Goal: Information Seeking & Learning: Learn about a topic

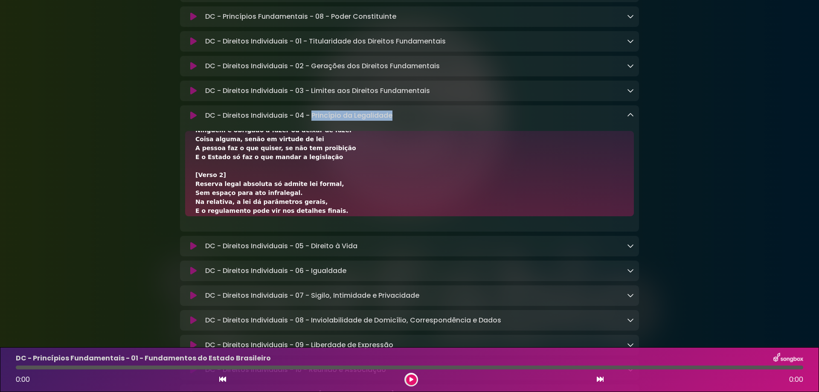
click at [630, 118] on icon at bounding box center [630, 115] width 7 height 7
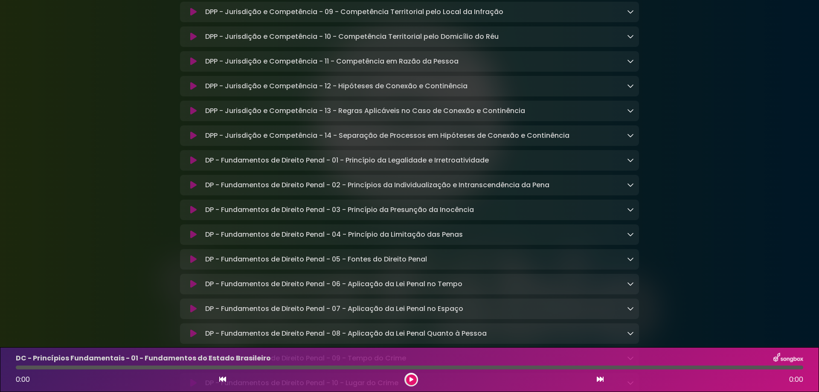
scroll to position [5005, 0]
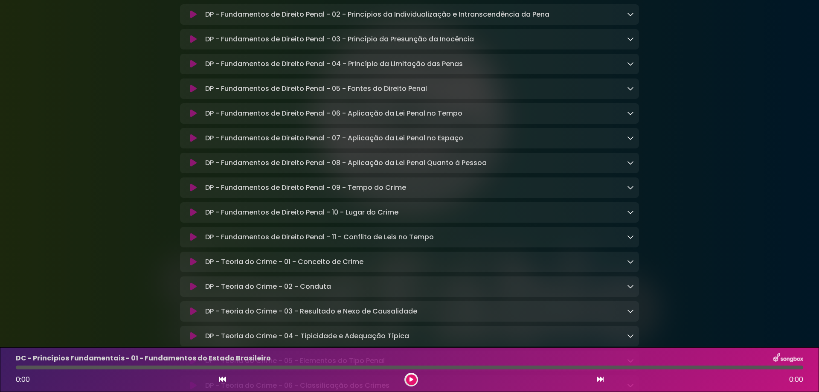
drag, startPoint x: 750, startPoint y: 89, endPoint x: 622, endPoint y: 52, distance: 132.7
click at [634, 119] on div "DP - Fundamentos de Direito Penal - 06 - Aplicação da Lei Penal no Tempo Loadin…" at bounding box center [409, 113] width 459 height 10
click at [632, 116] on icon at bounding box center [630, 113] width 7 height 7
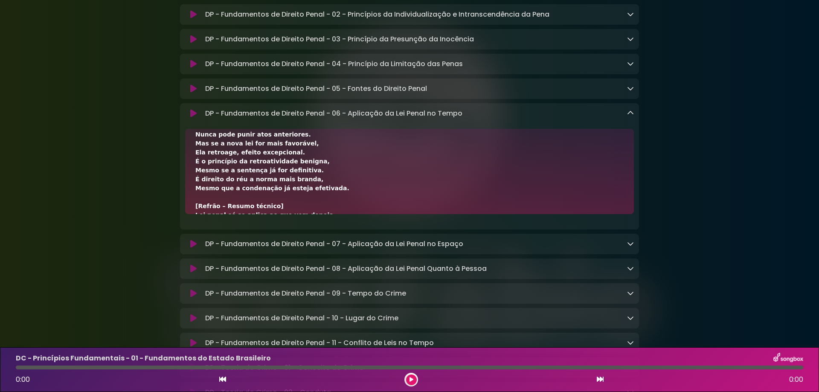
scroll to position [0, 0]
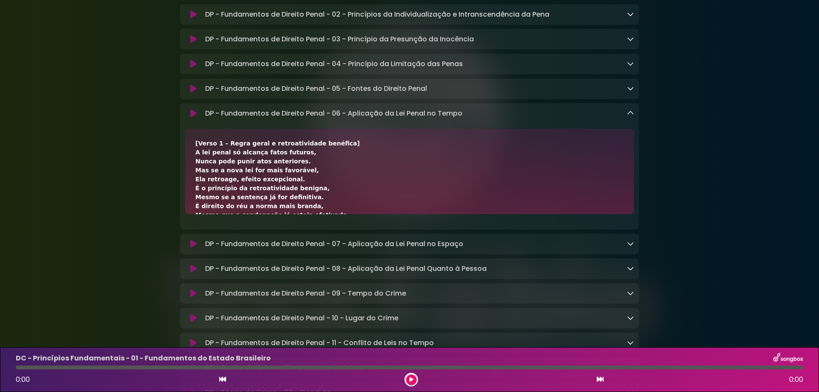
click at [626, 119] on div "DP - Fundamentos de Direito Penal - 06 - Aplicação da Lei Penal no Tempo Loadin…" at bounding box center [418, 113] width 432 height 10
click at [629, 116] on icon at bounding box center [630, 113] width 7 height 7
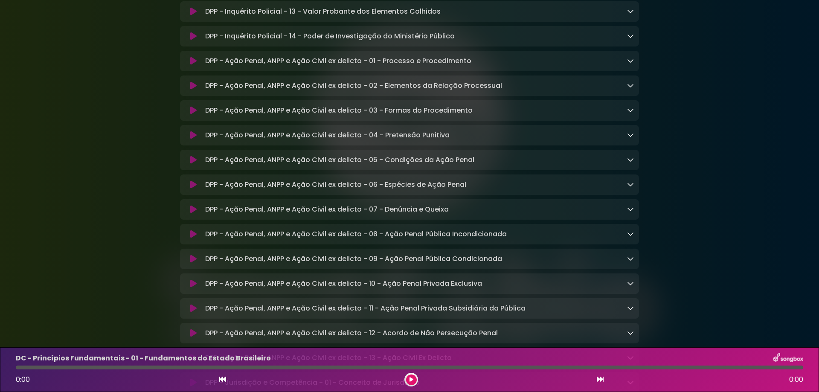
scroll to position [4322, 0]
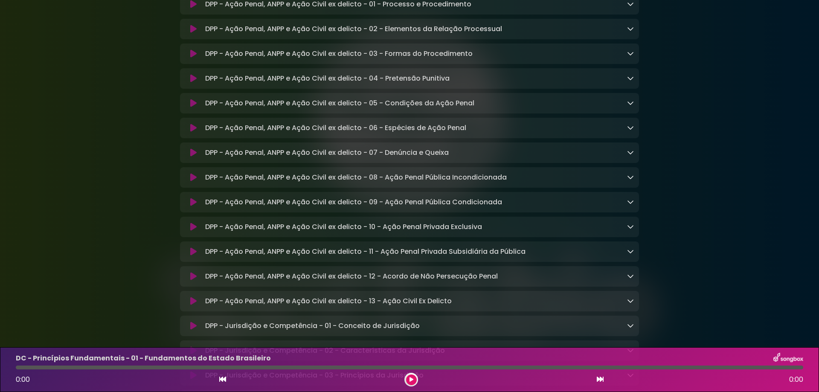
drag, startPoint x: 707, startPoint y: 152, endPoint x: 628, endPoint y: 90, distance: 100.3
click at [627, 180] on icon at bounding box center [630, 177] width 7 height 7
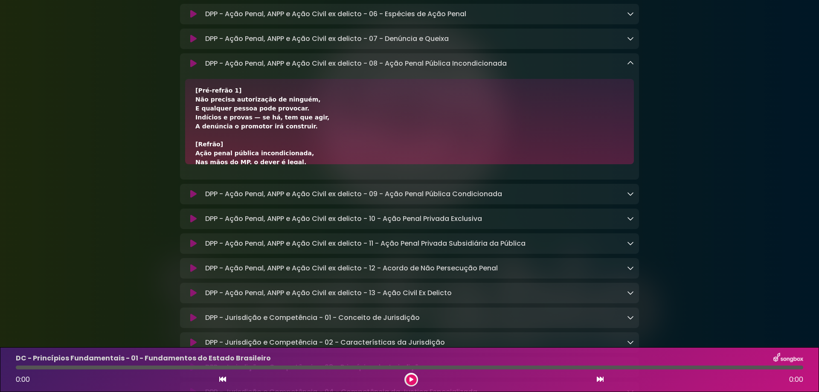
scroll to position [114, 0]
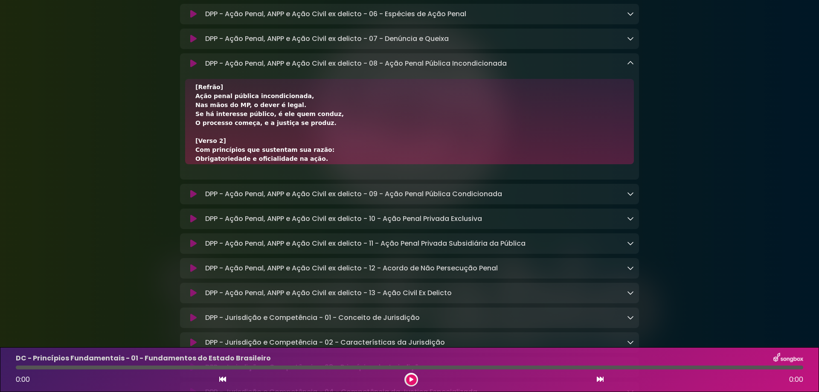
drag, startPoint x: 194, startPoint y: 168, endPoint x: 292, endPoint y: 167, distance: 98.1
click at [292, 164] on div "[Verso 1] Ação penal pública incondicionada, É regra no sistema processual pena…" at bounding box center [409, 121] width 449 height 85
copy div "Ação penal pública incondicionada,"
drag, startPoint x: 195, startPoint y: 180, endPoint x: 298, endPoint y: 180, distance: 102.8
click at [298, 180] on div "[Verso 1] Ação penal pública incondicionada, É regra no sistema processual pena…" at bounding box center [409, 185] width 428 height 421
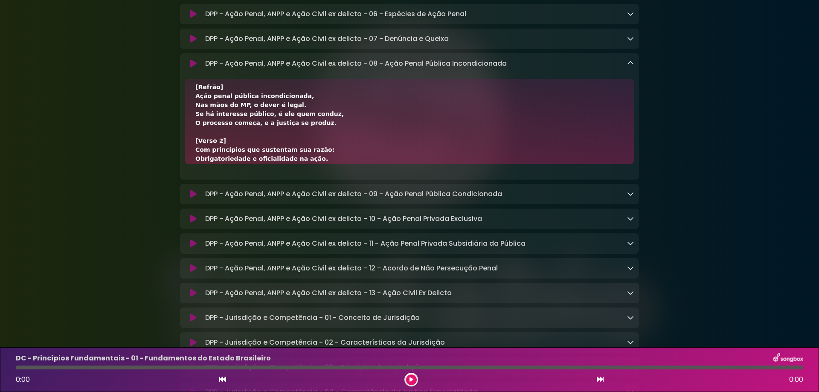
copy div "Nas mãos do MP, o dever é legal."
drag, startPoint x: 197, startPoint y: 190, endPoint x: 336, endPoint y: 188, distance: 139.5
click at [336, 188] on div "[Verso 1] Ação penal pública incondicionada, É regra no sistema processual pena…" at bounding box center [409, 185] width 428 height 421
copy div "Se há interesse público, é ele quem conduz,"
drag, startPoint x: 310, startPoint y: 202, endPoint x: 176, endPoint y: 198, distance: 134.0
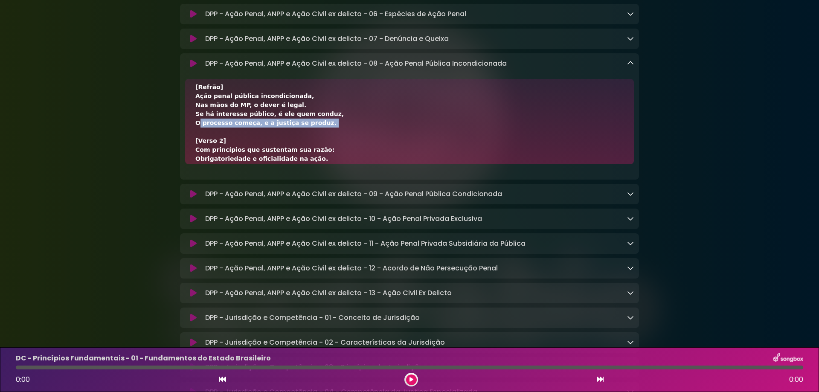
copy div "O processo começa, e a justiça se produz."
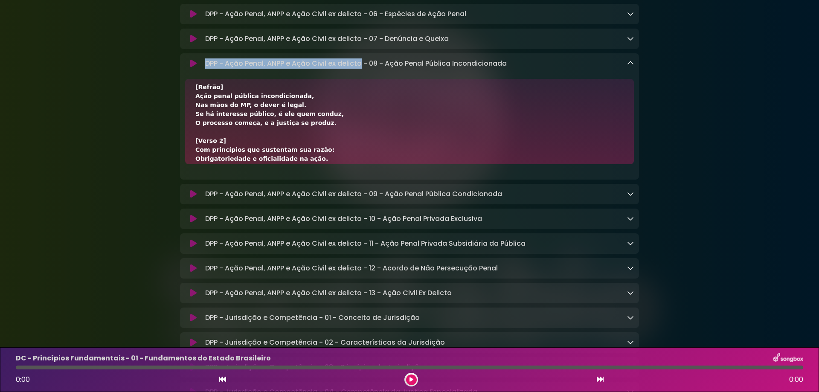
drag, startPoint x: 206, startPoint y: 136, endPoint x: 362, endPoint y: 135, distance: 156.5
click at [362, 69] on p "DPP - Ação Penal, ANPP e Ação Civil ex delicto - 08 - Ação Penal Pública Incond…" at bounding box center [356, 63] width 302 height 10
copy p "DPP - Ação Penal, ANPP e Ação Civil ex delicto"
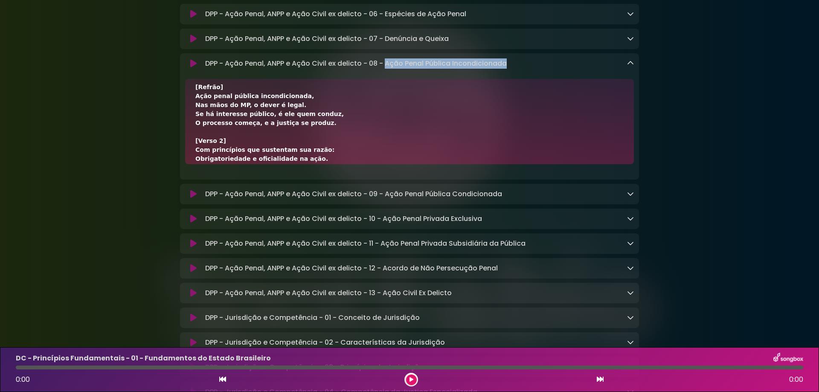
drag, startPoint x: 386, startPoint y: 139, endPoint x: 530, endPoint y: 138, distance: 143.8
click at [530, 69] on div "DPP - Ação Penal, ANPP e Ação Civil ex delicto - 08 - Ação Penal Pública Incond…" at bounding box center [418, 63] width 432 height 10
copy p "Ação Penal Pública Incondicionada"
click at [299, 179] on div "[Verso 1] Ação penal pública incondicionada, É regra no sistema processual pena…" at bounding box center [409, 185] width 428 height 421
click at [629, 67] on icon at bounding box center [630, 63] width 7 height 7
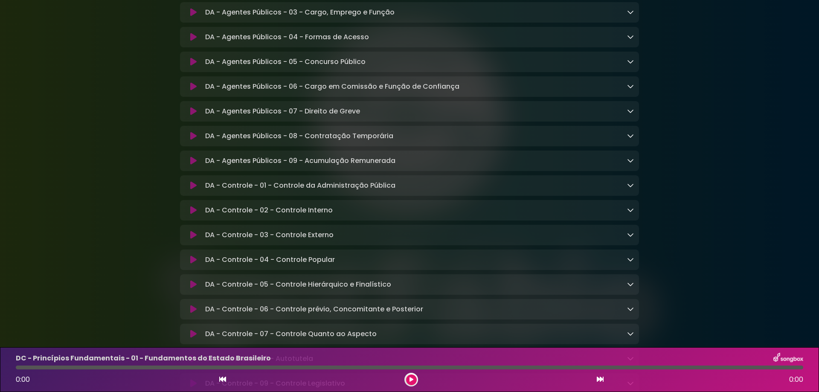
scroll to position [1650, 0]
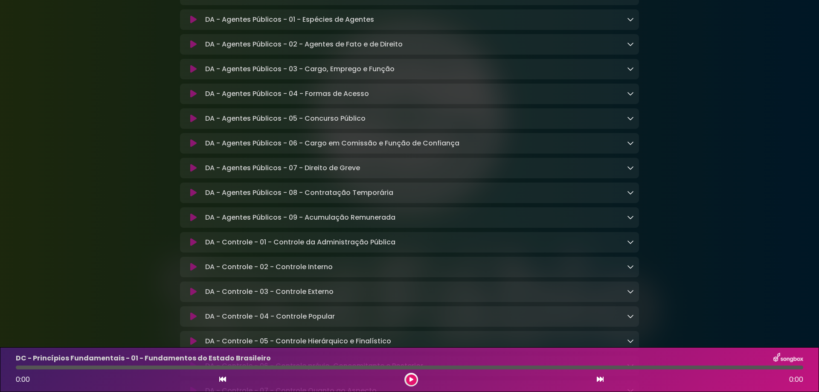
click at [626, 49] on div "DA - Agentes Públicos - 02 - Agentes de Fato e de Direito Loading Track..." at bounding box center [418, 44] width 432 height 10
click at [630, 47] on icon at bounding box center [630, 44] width 7 height 7
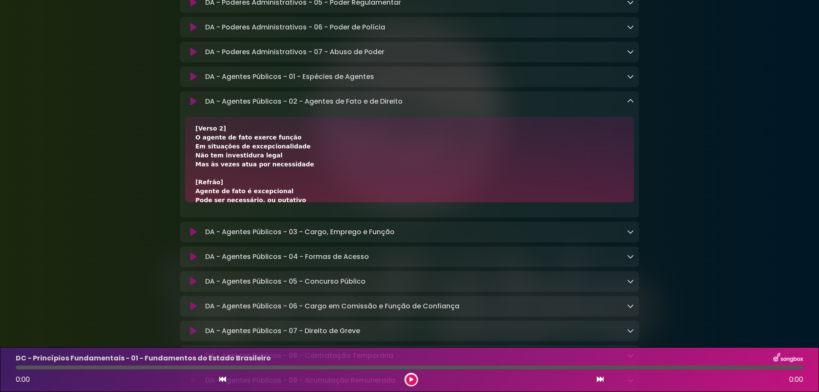
scroll to position [114, 0]
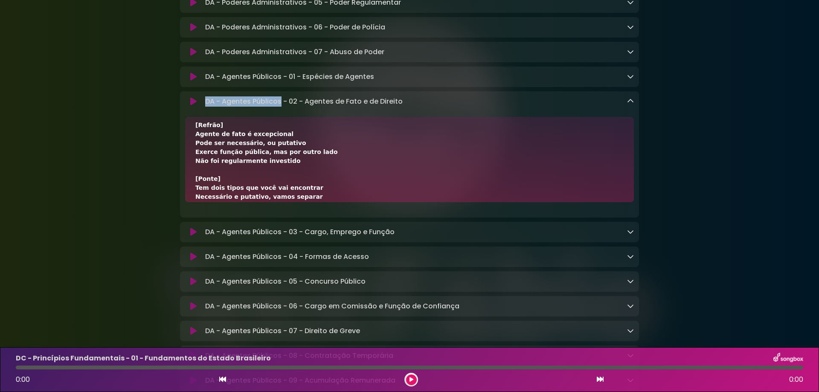
drag, startPoint x: 206, startPoint y: 126, endPoint x: 280, endPoint y: 125, distance: 74.7
click at [280, 107] on p "DA - Agentes Públicos - 02 - Agentes de Fato e de Direito Loading Track..." at bounding box center [303, 101] width 197 height 10
copy p "DA - Agentes Públicos"
drag, startPoint x: 305, startPoint y: 127, endPoint x: 419, endPoint y: 131, distance: 114.0
click at [419, 107] on div "DA - Agentes Públicos - 02 - Agentes de Fato e de Direito Loading Track..." at bounding box center [418, 101] width 432 height 10
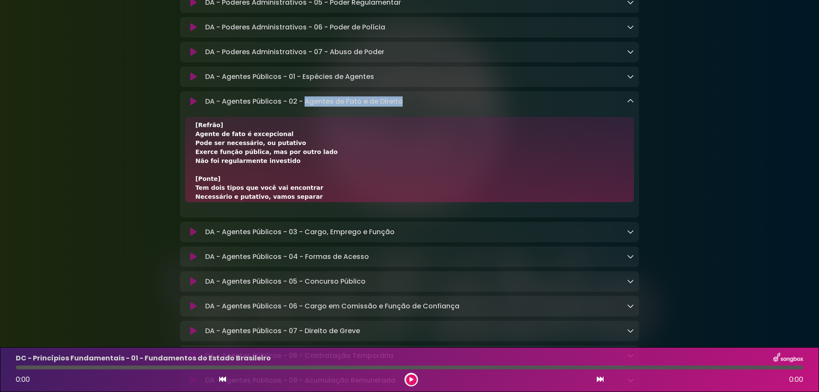
copy p "Agentes de Fato e de Direito"
drag, startPoint x: 195, startPoint y: 162, endPoint x: 285, endPoint y: 163, distance: 90.4
click at [285, 163] on div "[Verso 1] Agente de direito é regularmente investido Seguiu o caminho legal, tá…" at bounding box center [409, 159] width 449 height 85
copy div "Agente de fato é excepcional"
drag, startPoint x: 192, startPoint y: 172, endPoint x: 293, endPoint y: 170, distance: 100.3
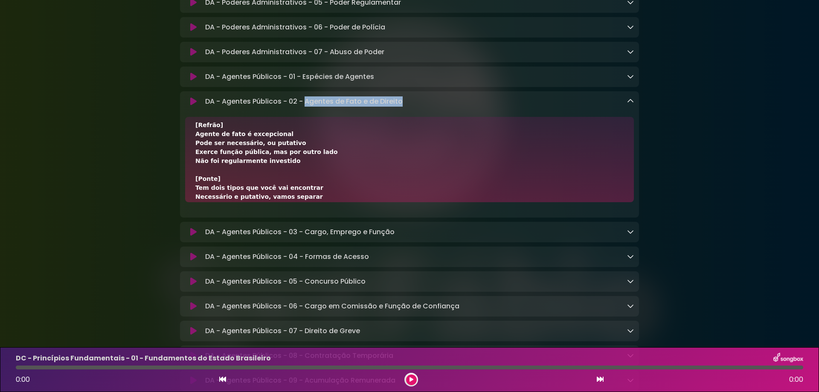
click at [293, 170] on div "[Verso 1] Agente de direito é regularmente investido Seguiu o caminho legal, tá…" at bounding box center [409, 159] width 449 height 85
copy div "Pode ser necessário, ou putativo"
drag, startPoint x: 318, startPoint y: 179, endPoint x: 185, endPoint y: 181, distance: 133.1
click at [185, 181] on div "[Verso 1] Agente de direito é regularmente investido Seguiu o caminho legal, tá…" at bounding box center [409, 159] width 449 height 85
drag, startPoint x: 197, startPoint y: 186, endPoint x: 281, endPoint y: 189, distance: 83.7
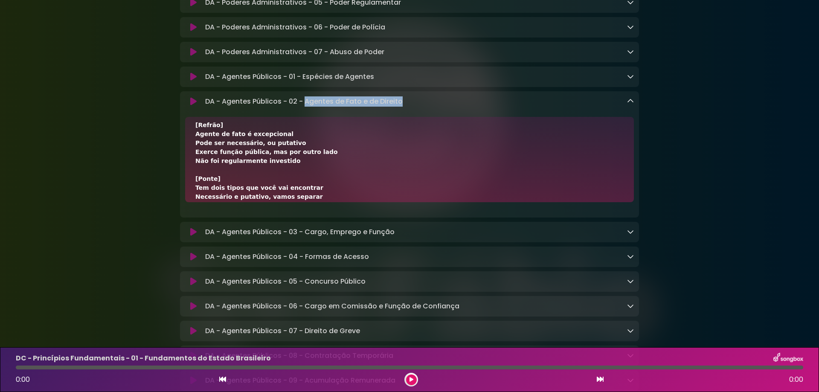
click at [281, 189] on div "[Verso 1] Agente de direito é regularmente investido Seguiu o caminho legal, tá…" at bounding box center [409, 187] width 428 height 349
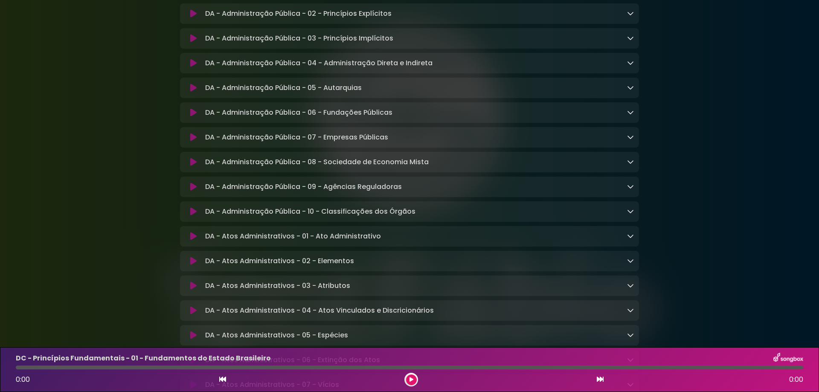
scroll to position [1080, 0]
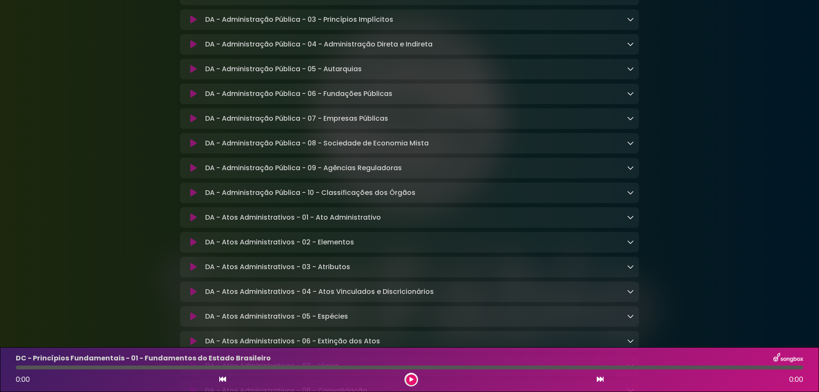
click at [627, 223] on div "DA - Atos Administrativos - 01 - Ato Administrativo Loading Track..." at bounding box center [418, 217] width 432 height 10
click at [629, 221] on icon at bounding box center [630, 217] width 7 height 7
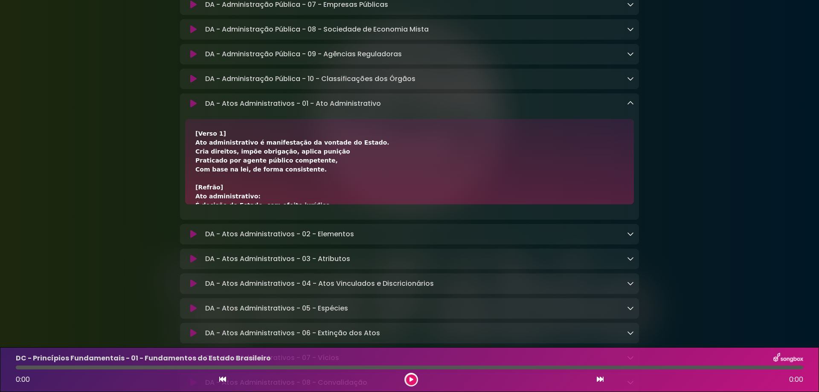
scroll to position [57, 0]
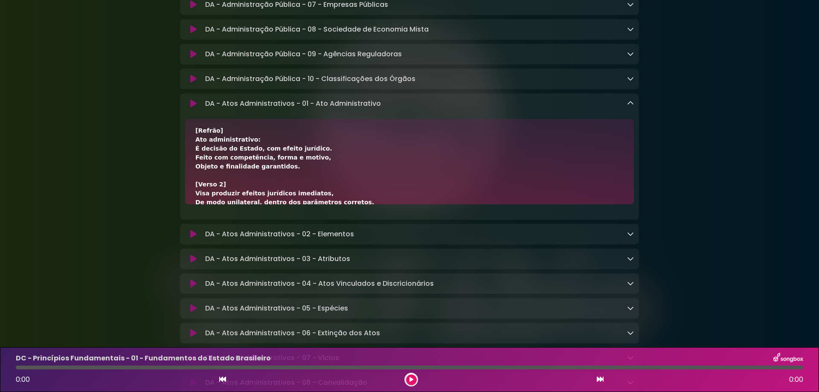
drag, startPoint x: 195, startPoint y: 160, endPoint x: 258, endPoint y: 159, distance: 62.7
click at [258, 159] on div "[Verso 1] Ato administrativo é manifestação da vontade do Estado. Cria direitos…" at bounding box center [409, 161] width 449 height 85
drag, startPoint x: 205, startPoint y: 121, endPoint x: 293, endPoint y: 122, distance: 87.9
click at [293, 109] on p "DA - Atos Administrativos - 01 - Ato Administrativo Loading Track..." at bounding box center [293, 104] width 176 height 10
drag, startPoint x: 317, startPoint y: 121, endPoint x: 431, endPoint y: 121, distance: 114.3
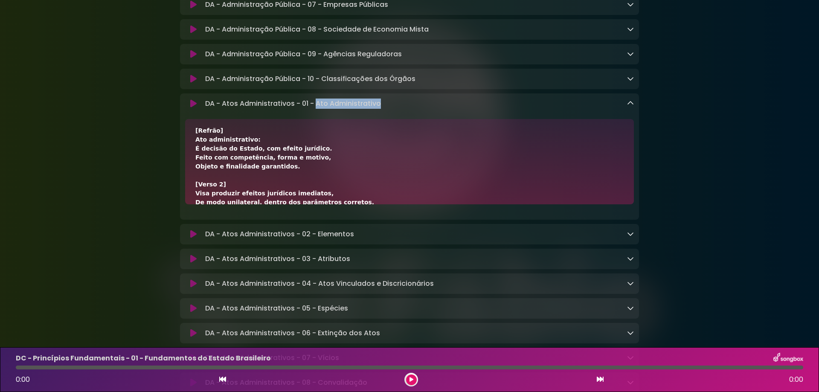
click at [431, 109] on div "DA - Atos Administrativos - 01 - Ato Administrativo Loading Track..." at bounding box center [418, 104] width 432 height 10
drag, startPoint x: 195, startPoint y: 157, endPoint x: 264, endPoint y: 155, distance: 69.5
click at [264, 155] on div "[Verso 1] Ato administrativo é manifestação da vontade do Estado. Cria direitos…" at bounding box center [409, 161] width 449 height 85
drag, startPoint x: 195, startPoint y: 170, endPoint x: 316, endPoint y: 169, distance: 121.1
click at [316, 169] on div "[Verso 1] Ato administrativo é manifestação da vontade do Estado. Cria direitos…" at bounding box center [409, 161] width 449 height 85
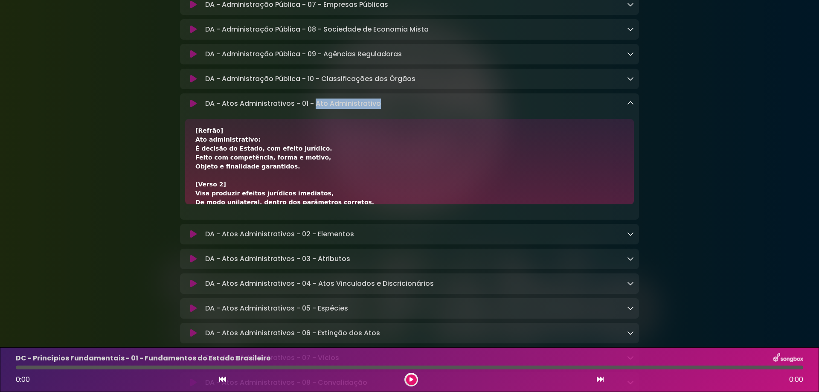
drag, startPoint x: 194, startPoint y: 178, endPoint x: 312, endPoint y: 179, distance: 117.7
click at [312, 179] on div "[Verso 1] Ato administrativo é manifestação da vontade do Estado. Cria direitos…" at bounding box center [409, 161] width 449 height 85
drag, startPoint x: 287, startPoint y: 189, endPoint x: 164, endPoint y: 181, distance: 123.5
click at [225, 186] on div "[Verso 1] Ato administrativo é manifestação da vontade do Estado. Cria direitos…" at bounding box center [409, 221] width 428 height 296
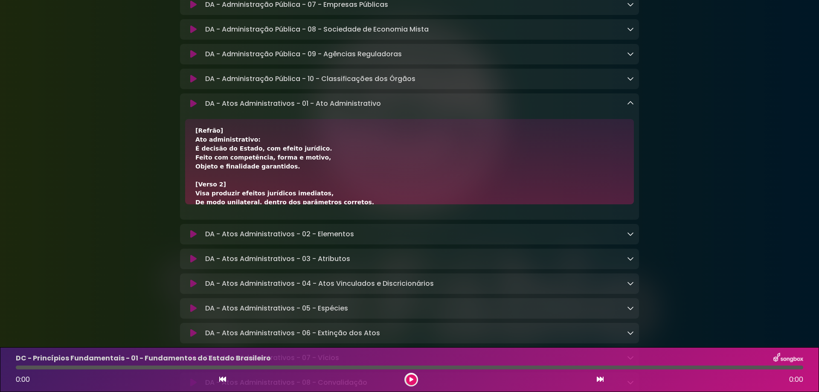
drag, startPoint x: 196, startPoint y: 185, endPoint x: 289, endPoint y: 186, distance: 92.6
click at [289, 186] on div "[Verso 1] Ato administrativo é manifestação da vontade do Estado. Cria direitos…" at bounding box center [409, 221] width 428 height 296
